Goal: Task Accomplishment & Management: Use online tool/utility

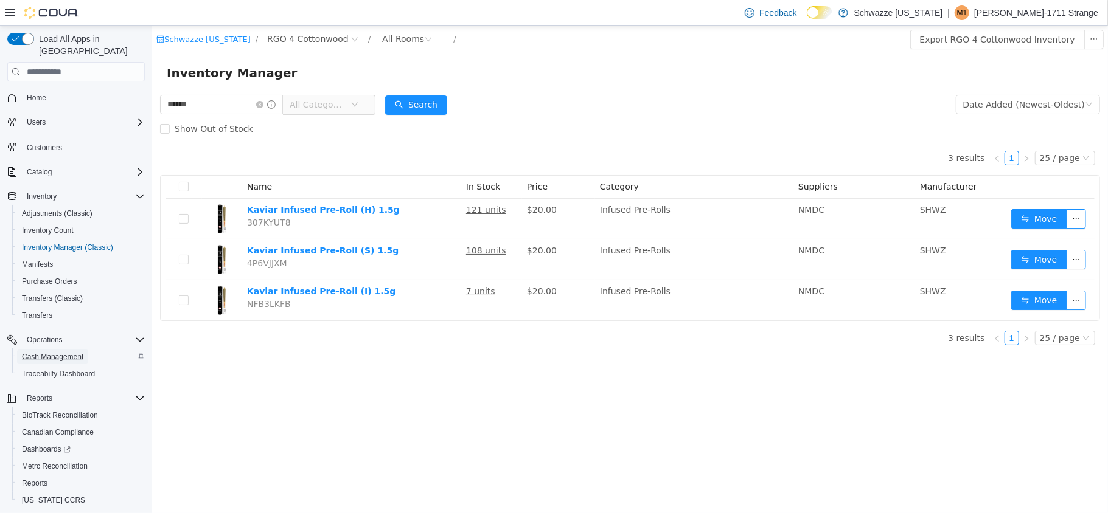
click at [58, 352] on span "Cash Management" at bounding box center [52, 357] width 61 height 10
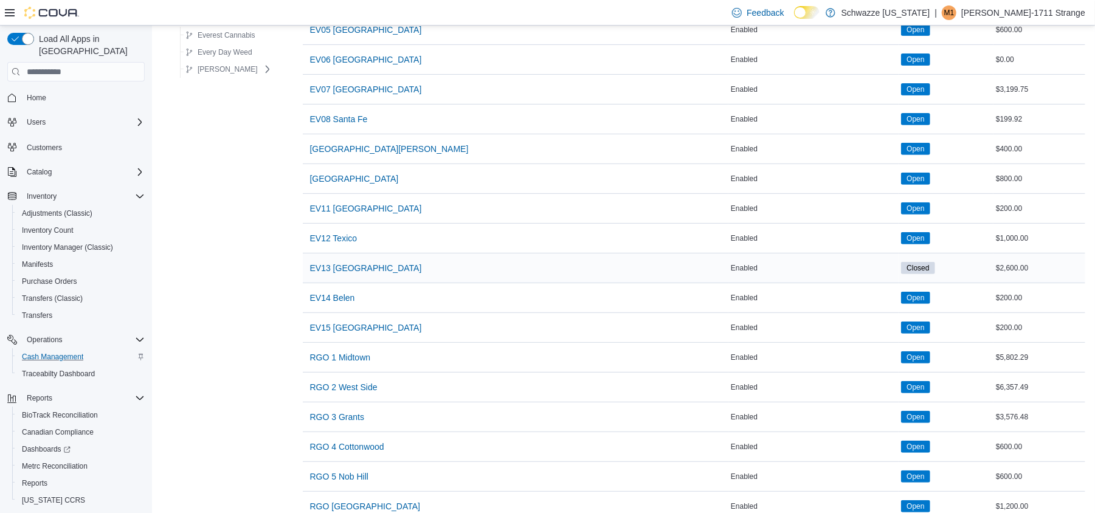
scroll to position [324, 0]
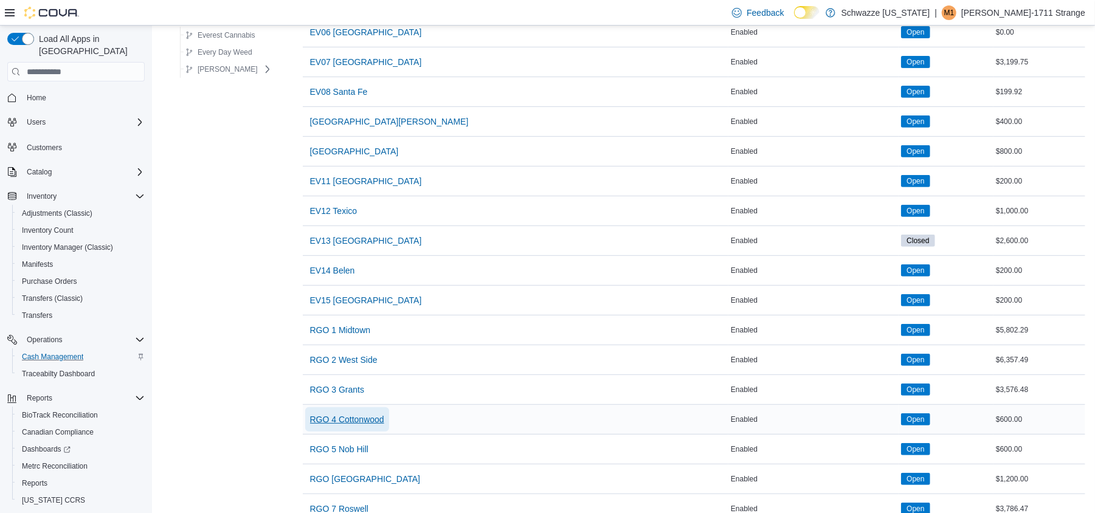
click at [349, 418] on span "RGO 4 Cottonwood" at bounding box center [347, 420] width 74 height 12
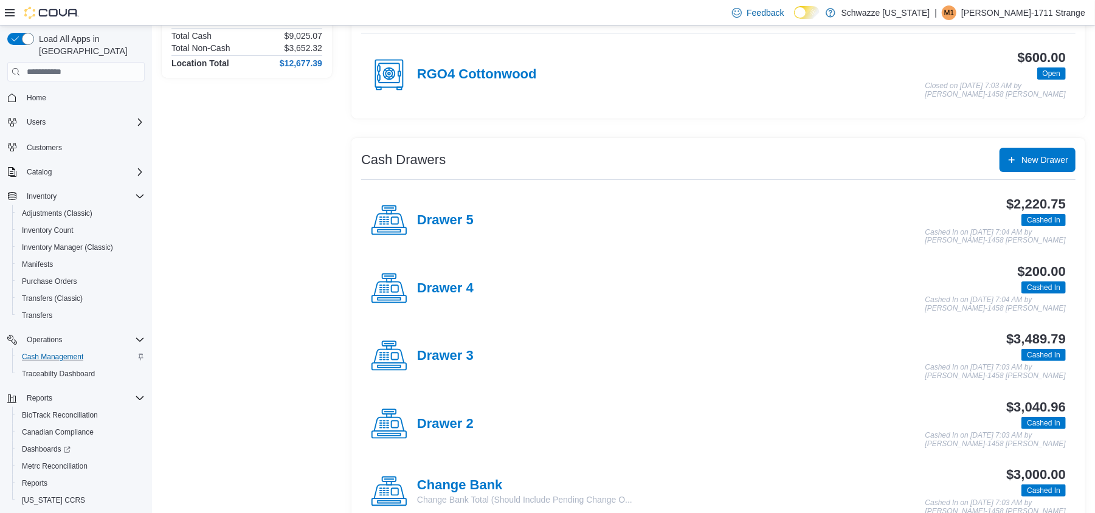
scroll to position [162, 0]
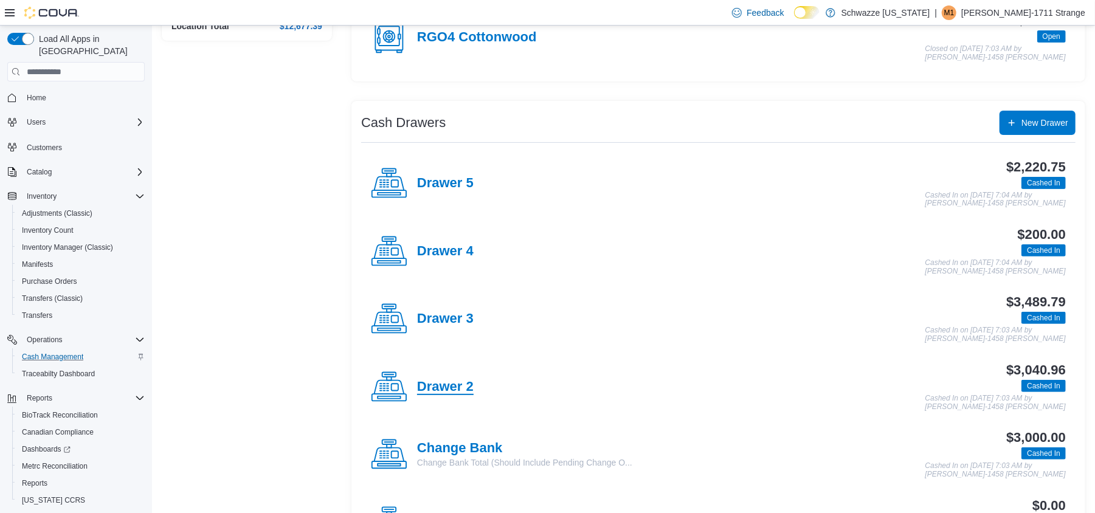
click at [437, 387] on h4 "Drawer 2" at bounding box center [445, 388] width 57 height 16
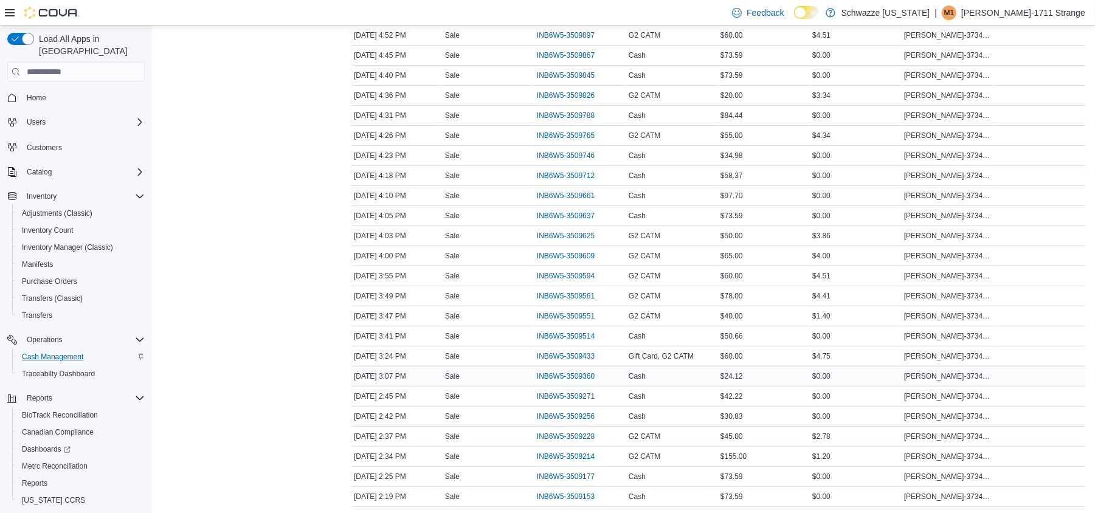
scroll to position [487, 0]
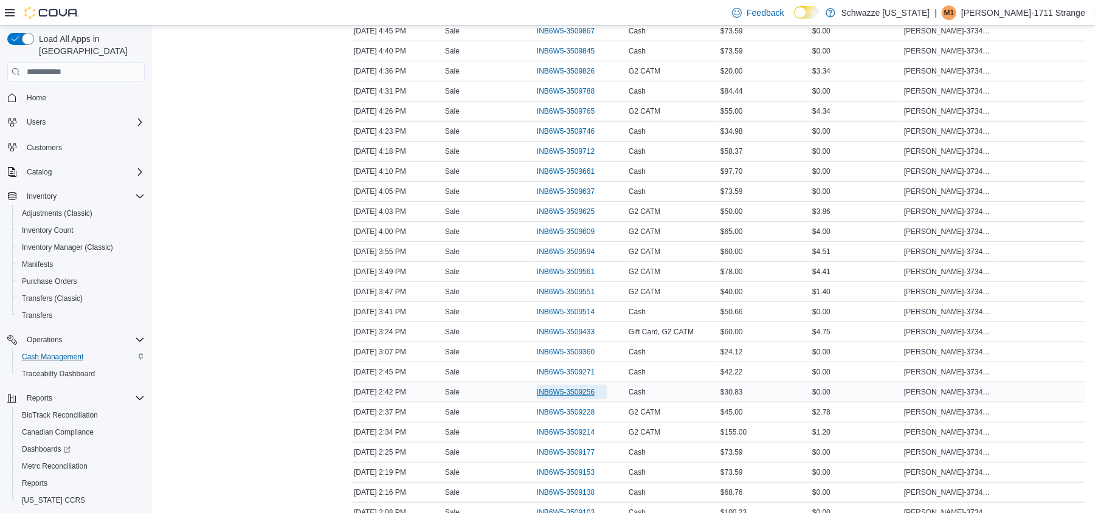
click at [551, 397] on span "INB6W5-3509256" at bounding box center [566, 392] width 58 height 10
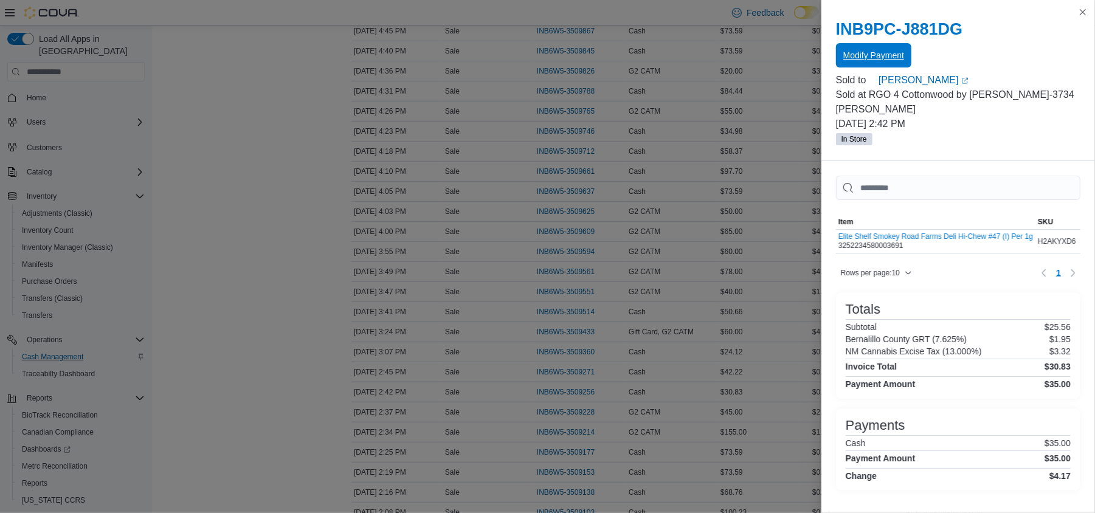
click at [887, 52] on span "Modify Payment" at bounding box center [874, 55] width 61 height 12
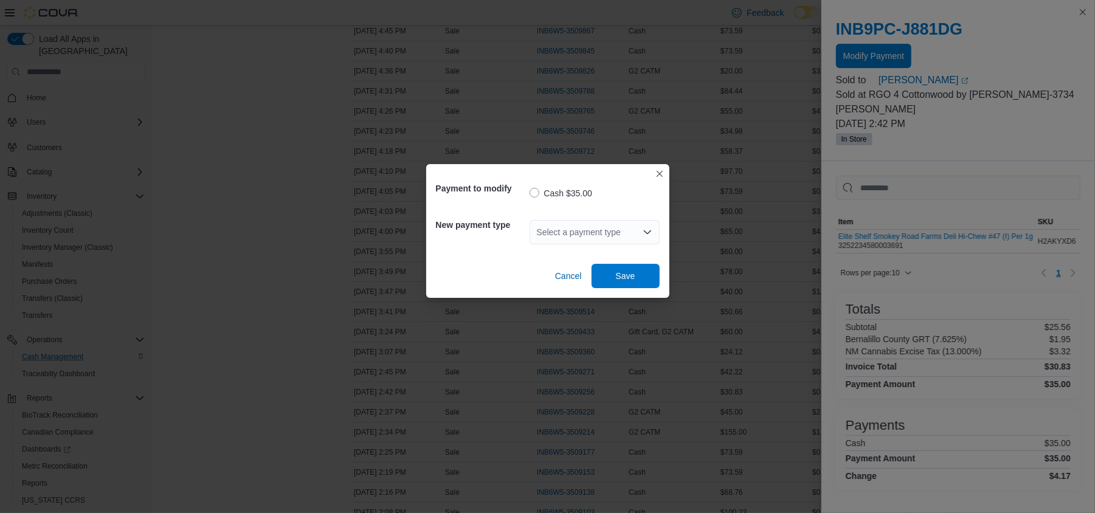
click at [599, 229] on div "Select a payment type" at bounding box center [595, 232] width 130 height 24
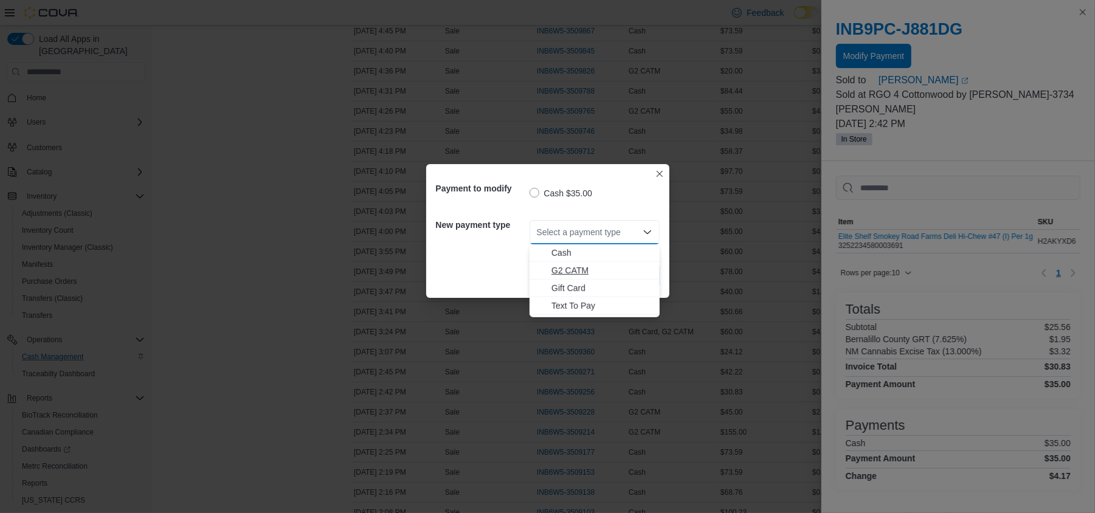
click at [580, 268] on span "G2 CATM" at bounding box center [602, 271] width 101 height 12
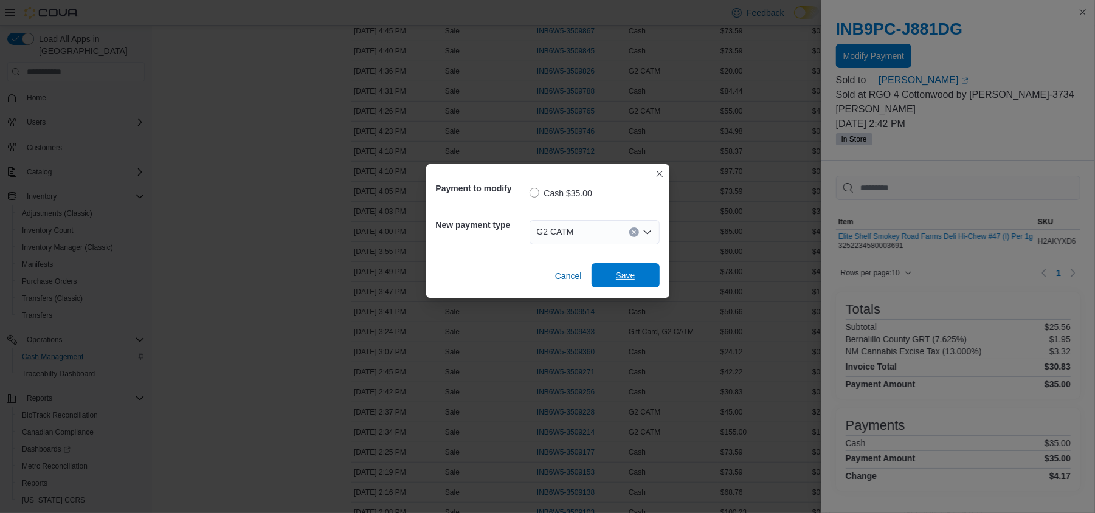
click at [621, 272] on span "Save" at bounding box center [625, 275] width 19 height 12
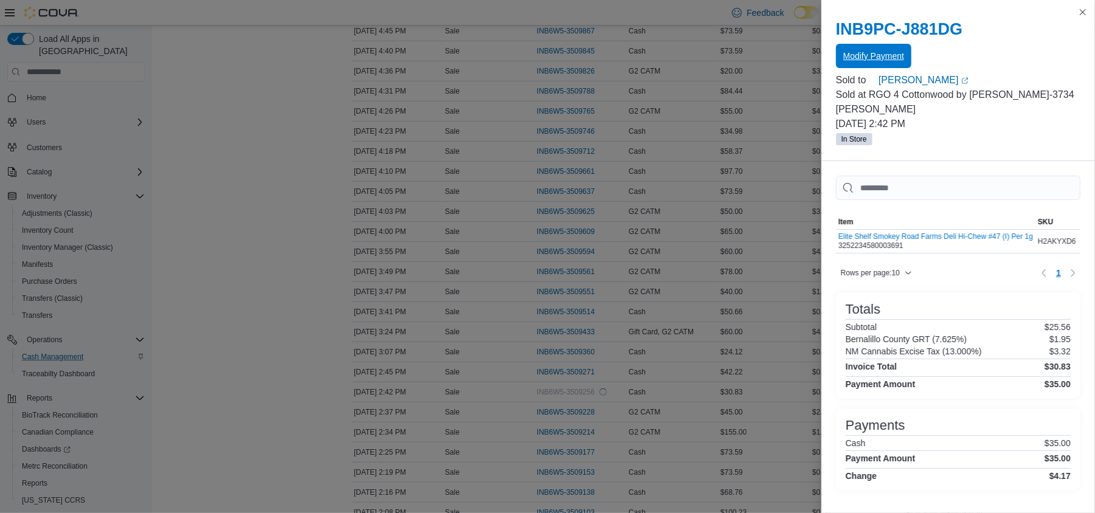
scroll to position [0, 0]
click at [1081, 16] on button "Close this dialog" at bounding box center [1083, 11] width 15 height 15
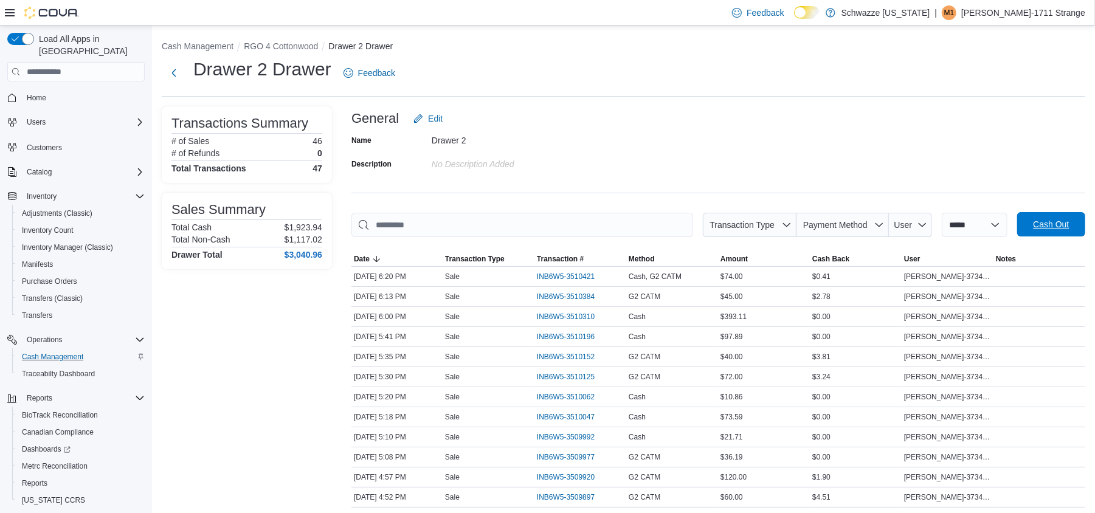
click at [1057, 229] on span "Cash Out" at bounding box center [1051, 224] width 36 height 12
